Goal: Information Seeking & Learning: Learn about a topic

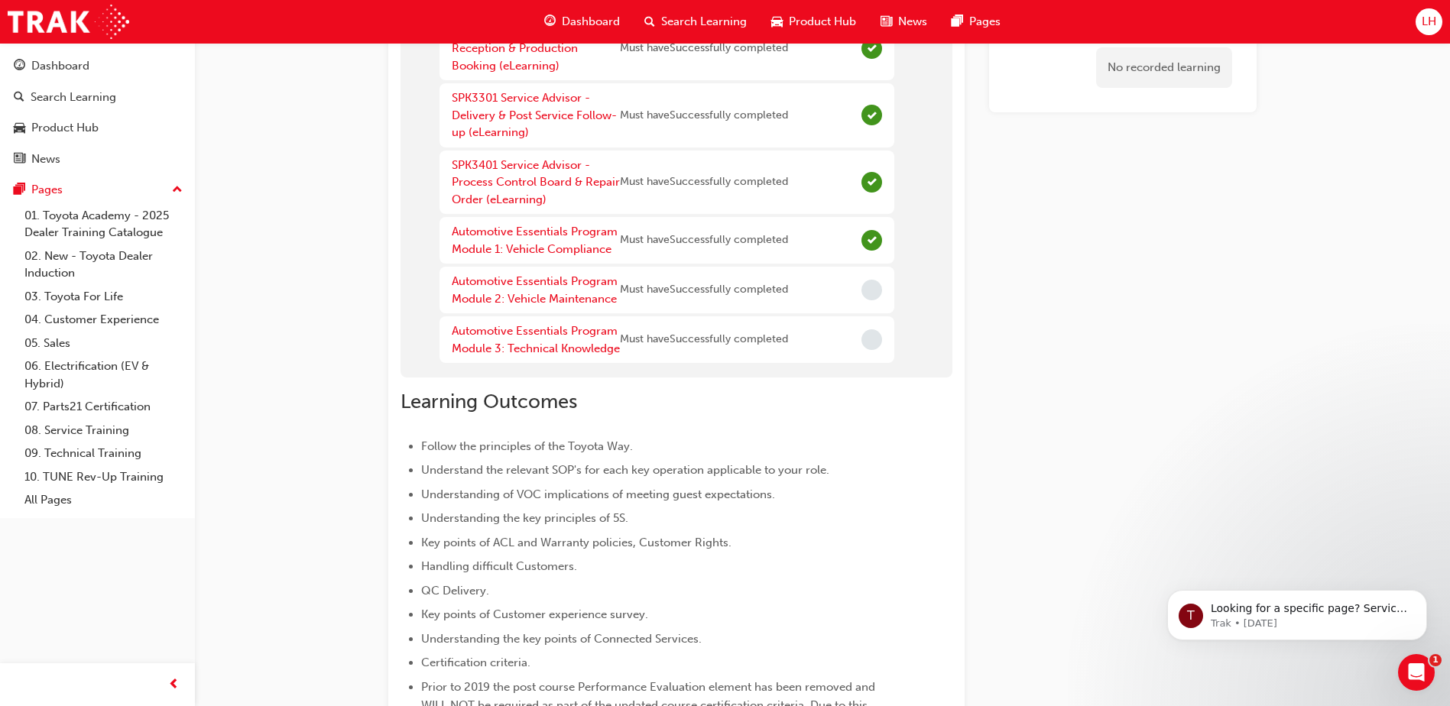
scroll to position [153, 0]
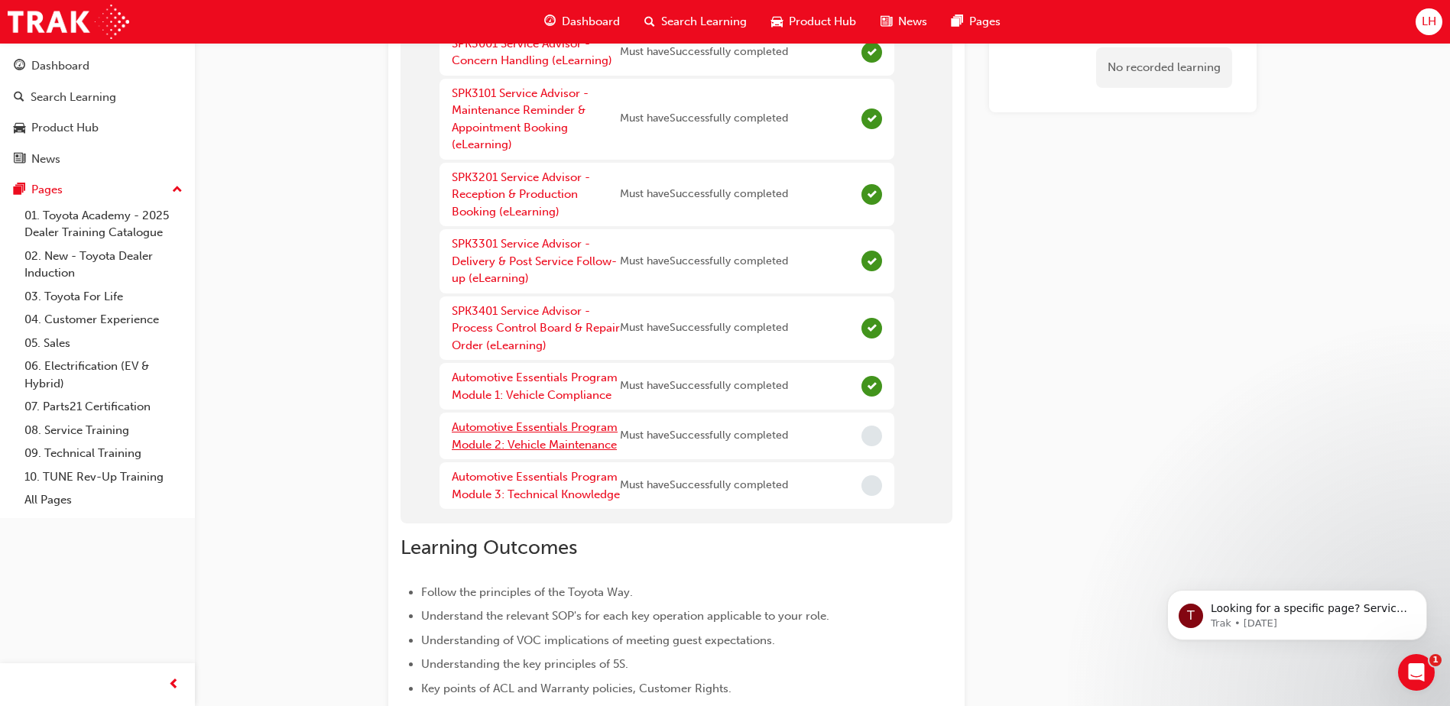
click at [544, 428] on link "Automotive Essentials Program Module 2: Vehicle Maintenance" at bounding box center [535, 436] width 166 height 31
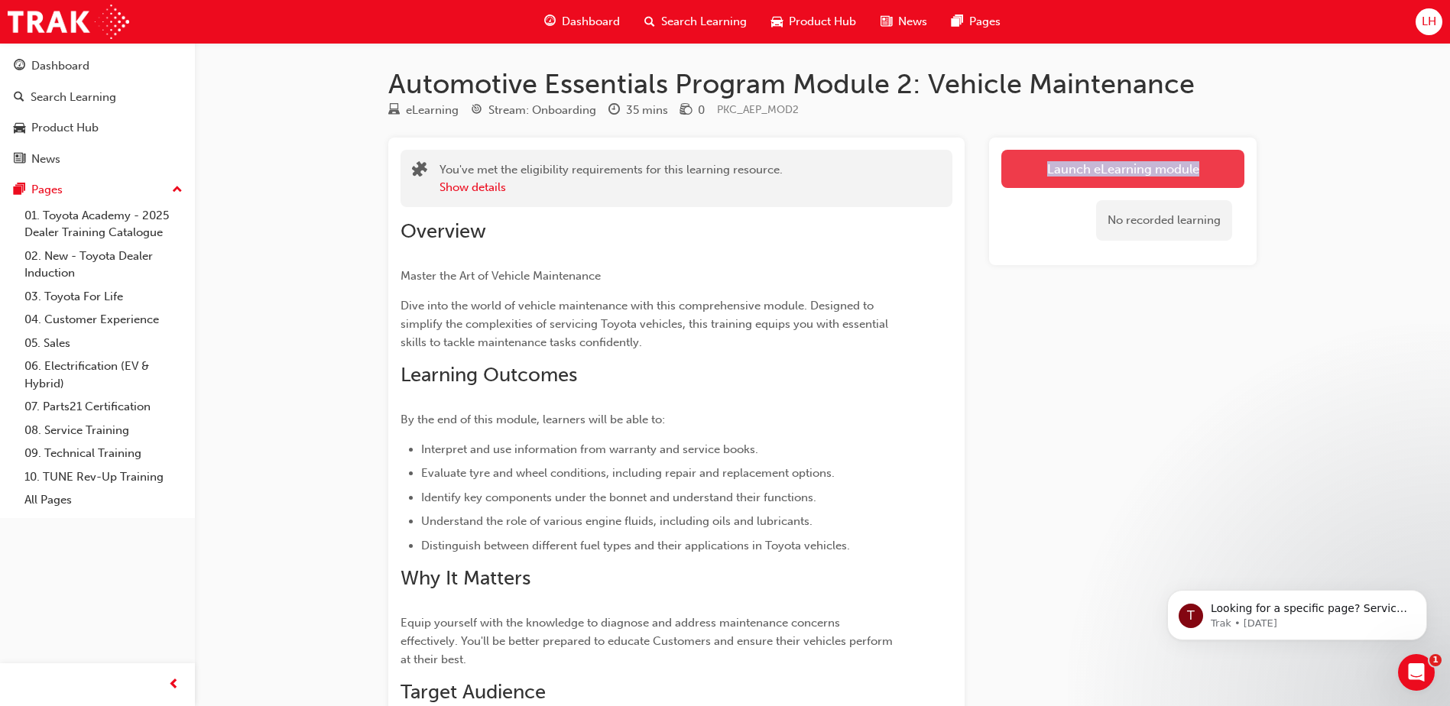
click at [1202, 150] on div "Launch eLearning module No recorded learning" at bounding box center [1123, 202] width 268 height 128
drag, startPoint x: 1202, startPoint y: 150, endPoint x: 1087, endPoint y: 174, distance: 117.1
click at [1087, 174] on link "Launch eLearning module" at bounding box center [1123, 169] width 243 height 38
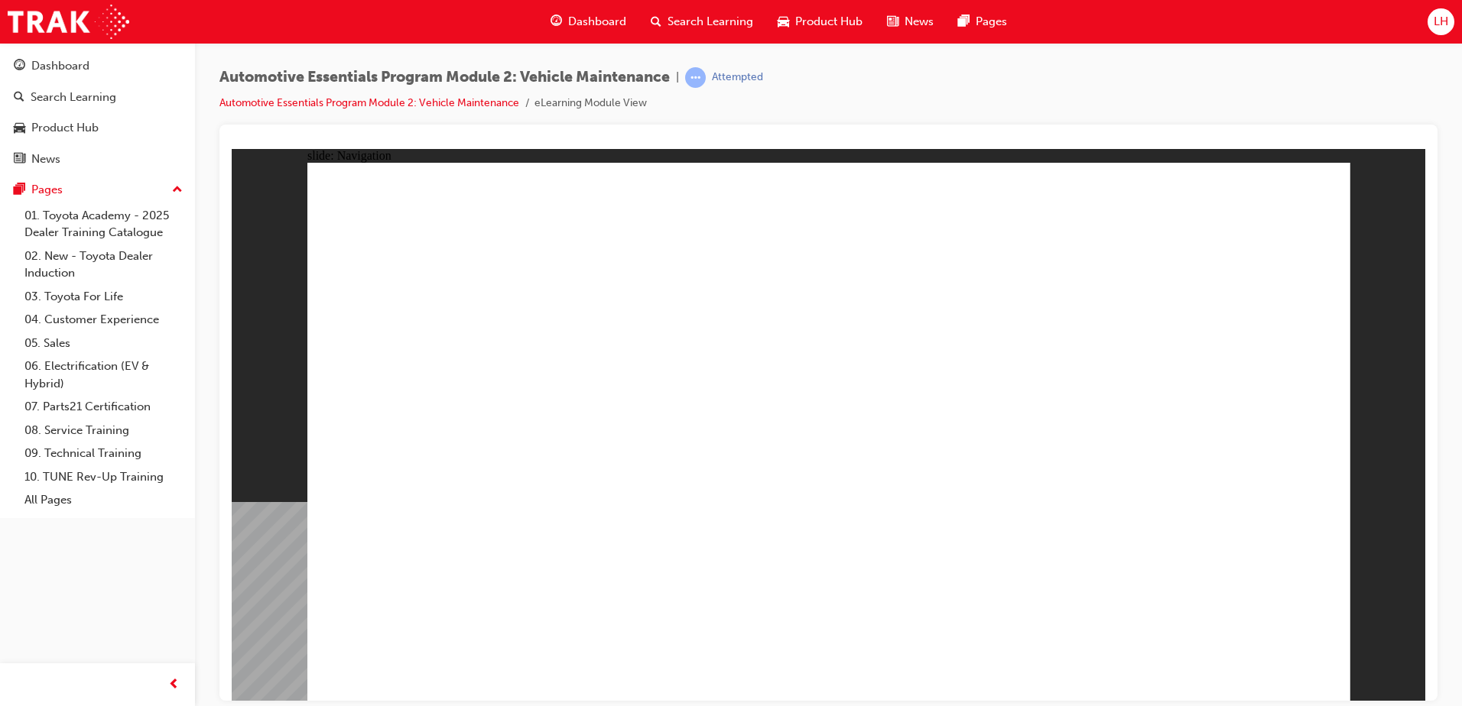
drag, startPoint x: 1294, startPoint y: 678, endPoint x: 1595, endPoint y: 261, distance: 514.2
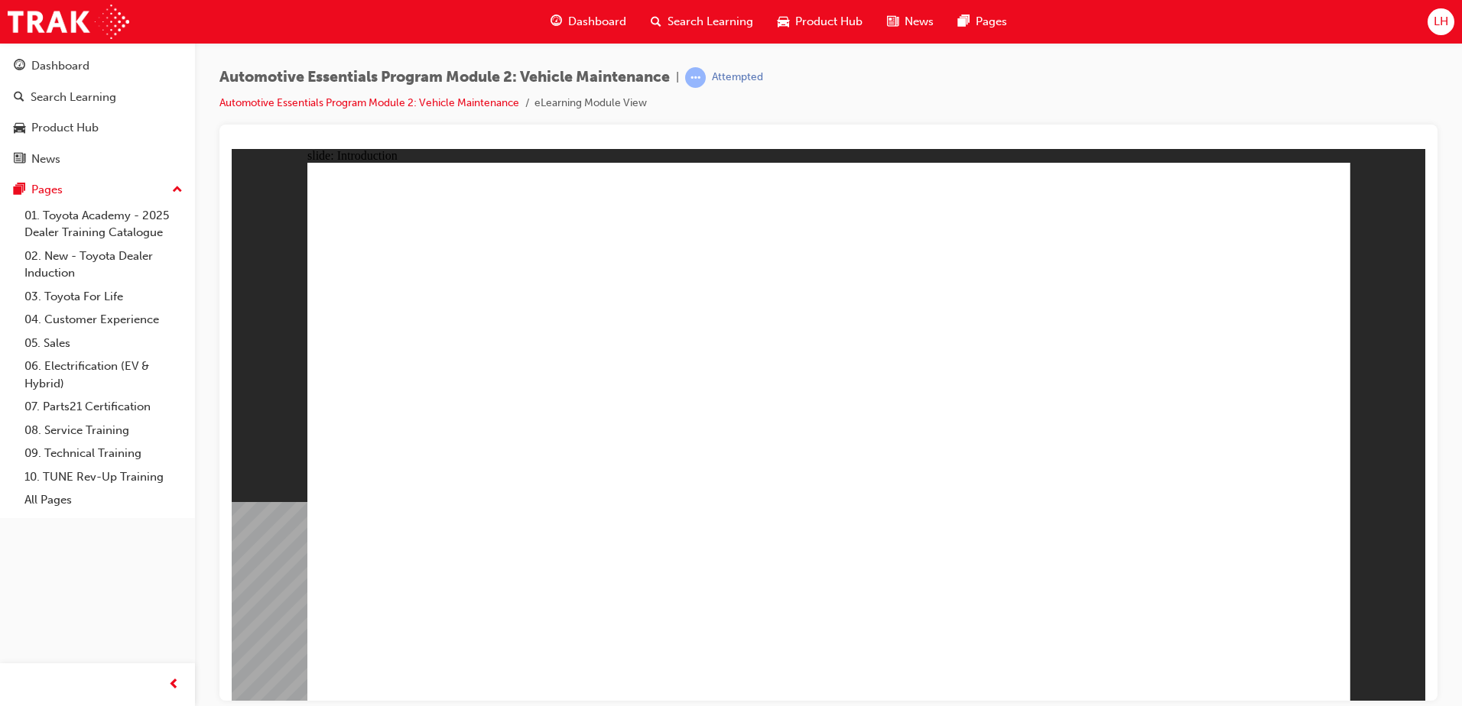
drag, startPoint x: 1331, startPoint y: 212, endPoint x: 1301, endPoint y: 179, distance: 44.4
